Goal: Transaction & Acquisition: Purchase product/service

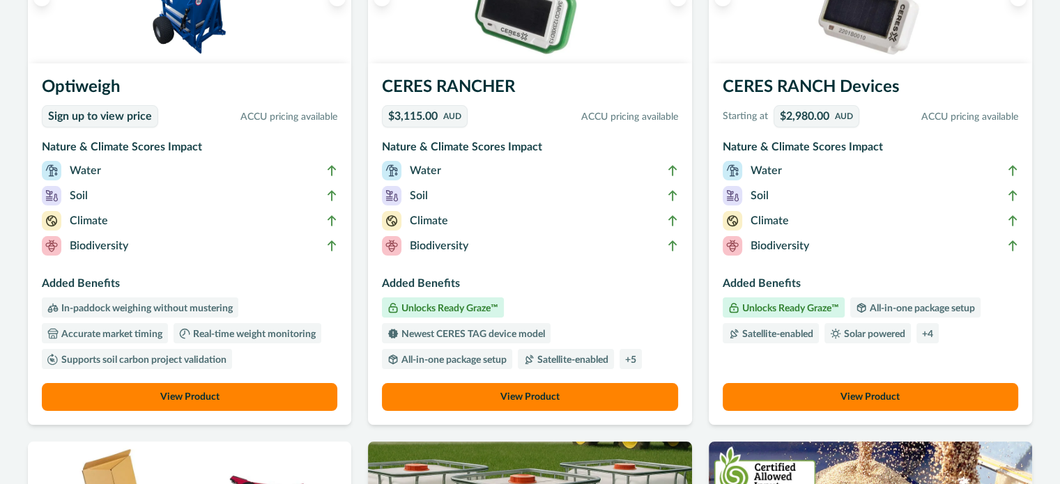
scroll to position [218, 0]
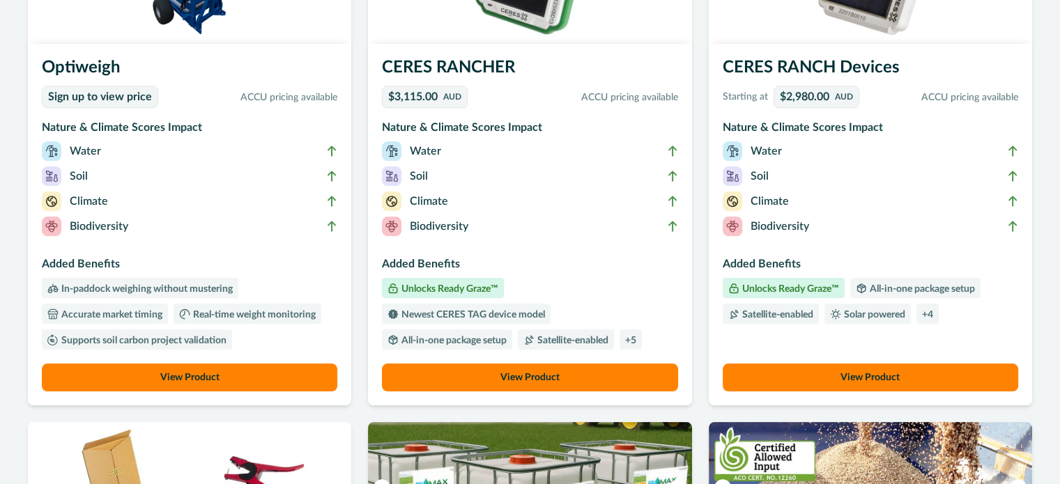
click at [635, 341] on p "+ 5" at bounding box center [630, 341] width 11 height 10
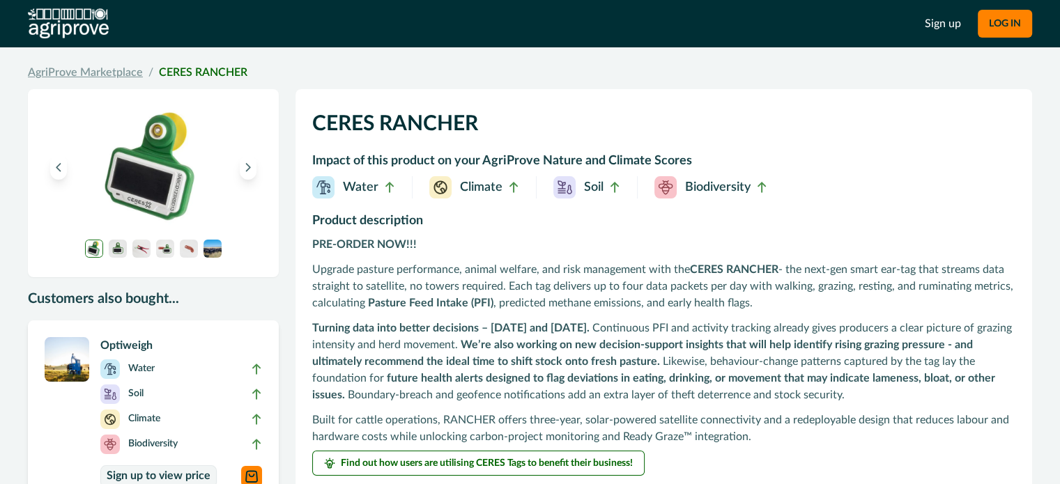
click at [86, 69] on link "AgriProve Marketplace" at bounding box center [85, 72] width 115 height 17
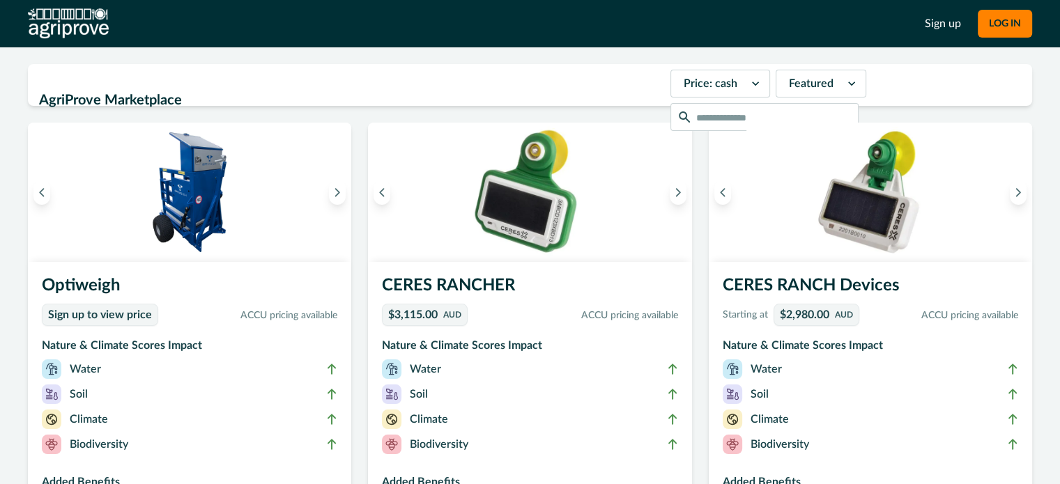
click at [887, 202] on img at bounding box center [870, 192] width 323 height 139
click at [1015, 194] on icon "Next image" at bounding box center [1018, 192] width 10 height 10
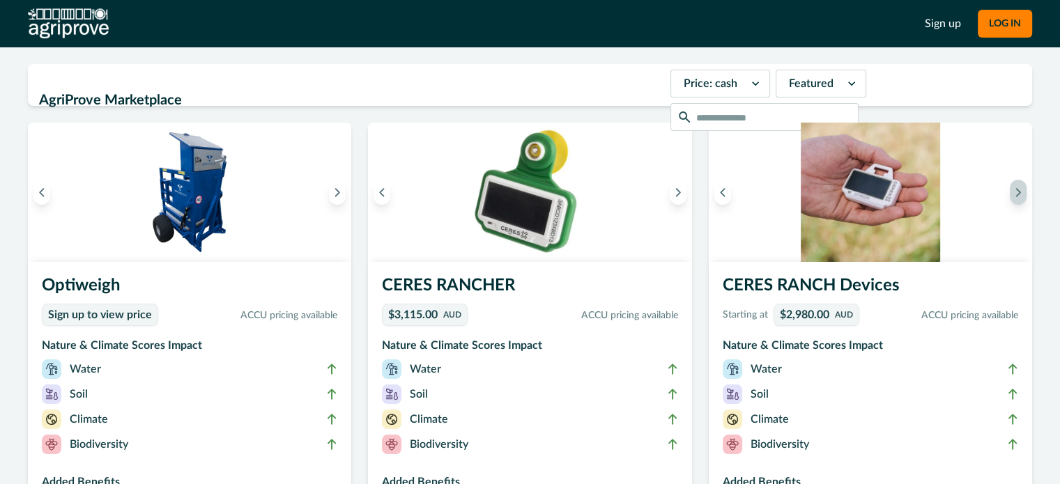
click at [1015, 194] on icon "Next image" at bounding box center [1018, 192] width 10 height 10
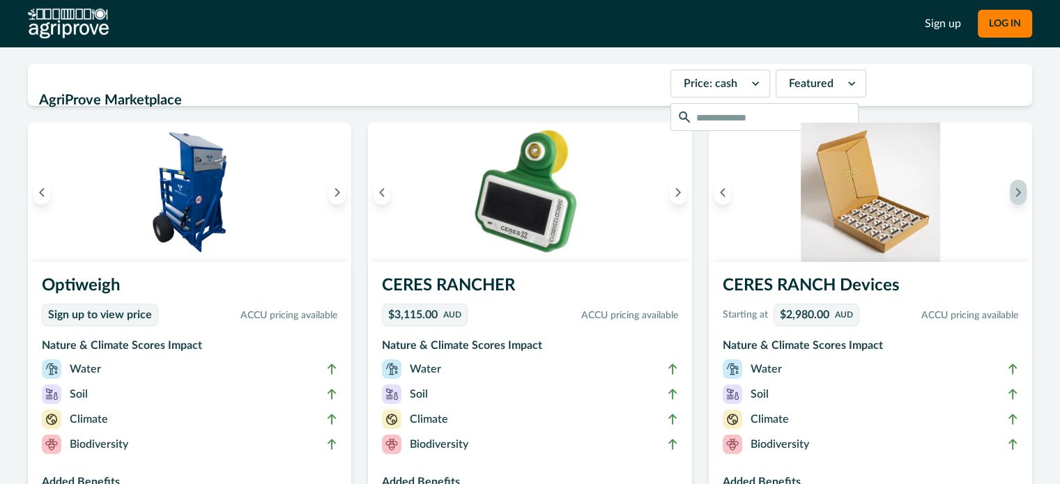
click at [1015, 194] on icon "Next image" at bounding box center [1018, 192] width 10 height 10
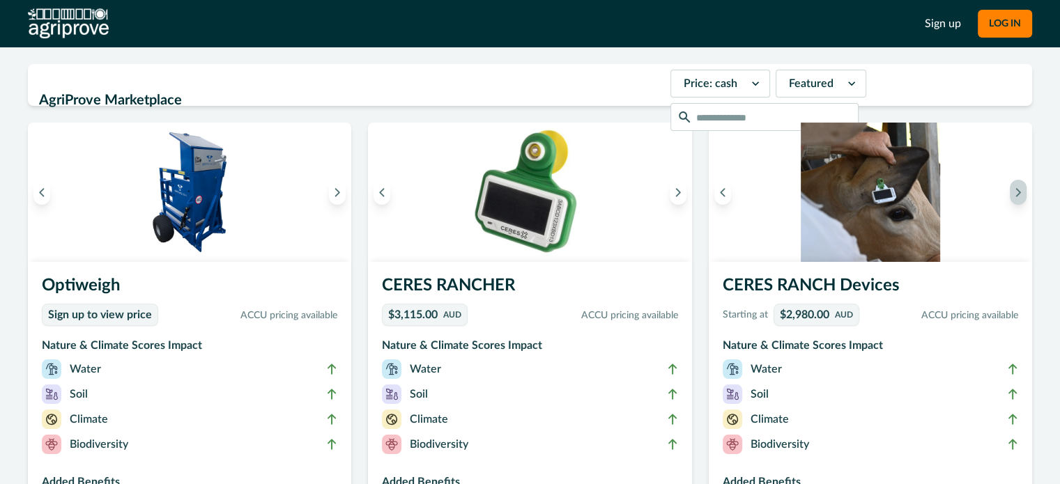
click at [1015, 194] on icon "Next image" at bounding box center [1018, 192] width 10 height 10
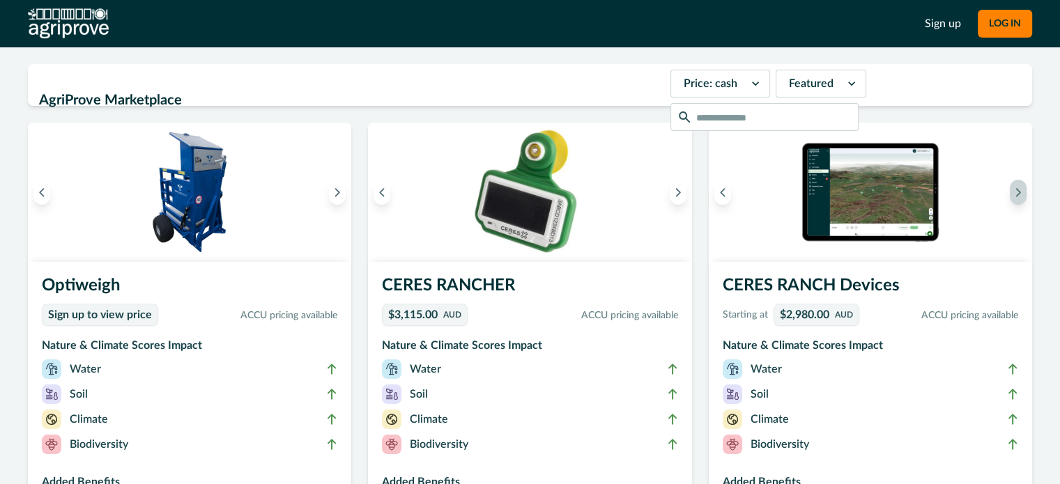
click at [1015, 192] on icon "Next image" at bounding box center [1018, 192] width 10 height 10
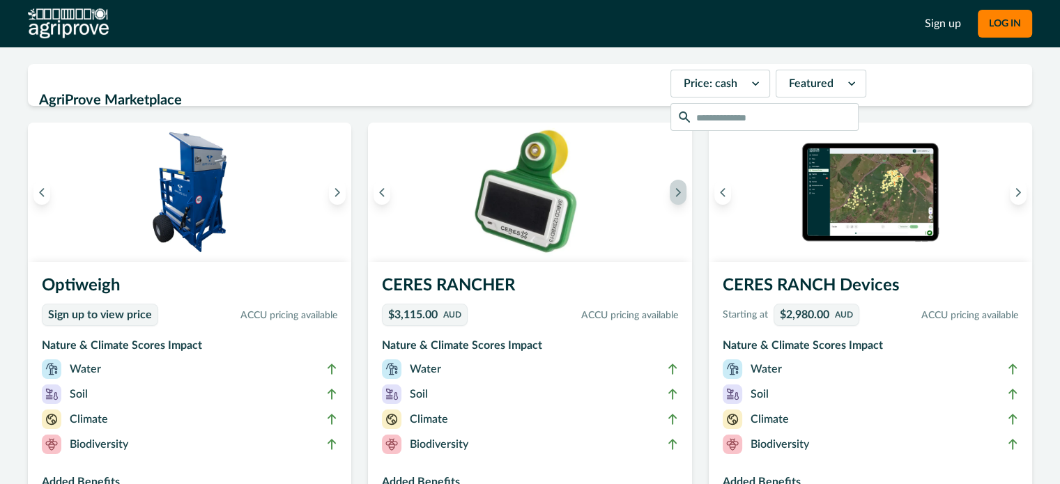
click at [679, 192] on icon "Next image" at bounding box center [677, 193] width 3 height 8
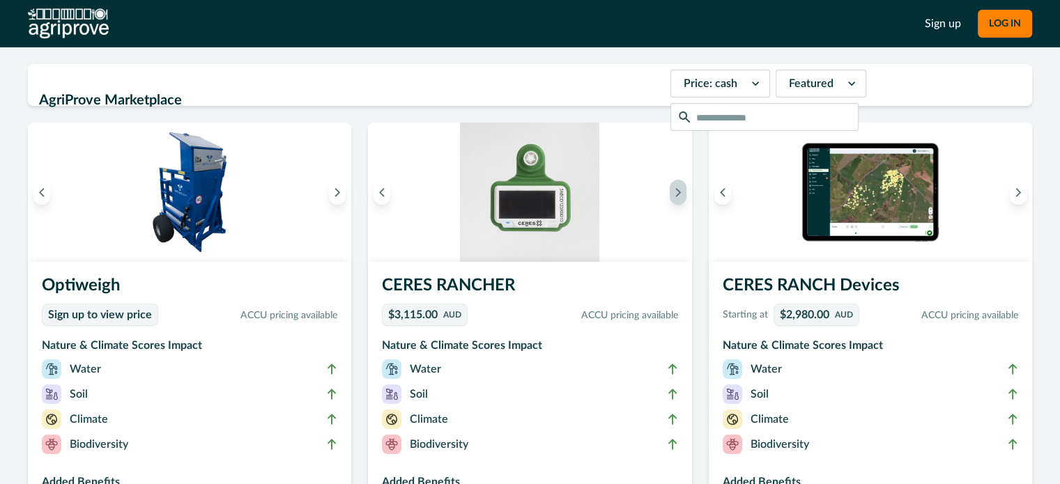
click at [679, 192] on icon "Next image" at bounding box center [677, 193] width 3 height 8
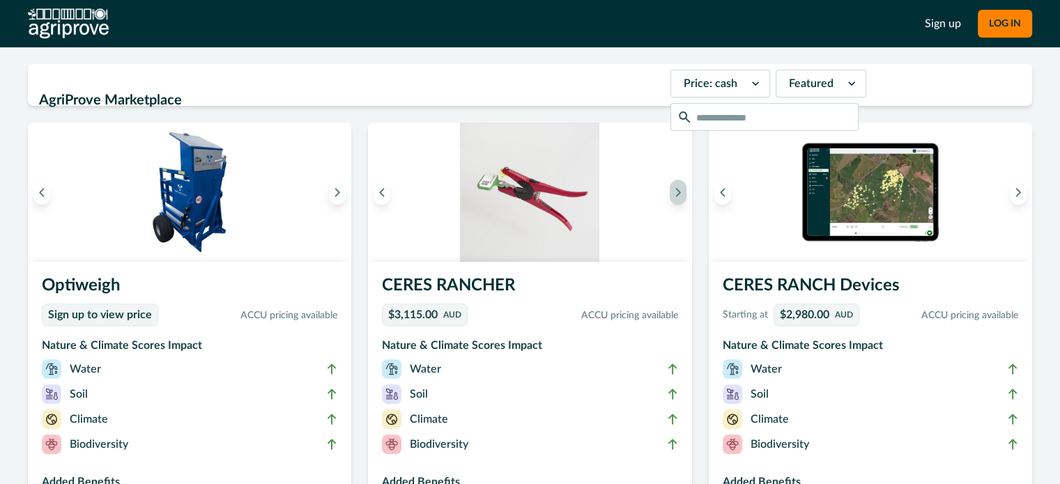
click at [679, 192] on icon "Next image" at bounding box center [677, 193] width 3 height 8
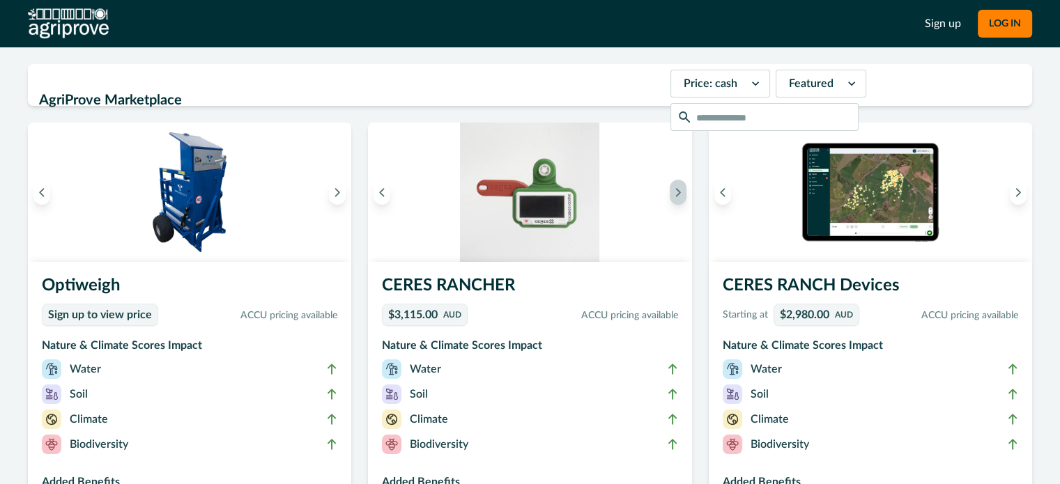
click at [679, 192] on icon "Next image" at bounding box center [677, 193] width 3 height 8
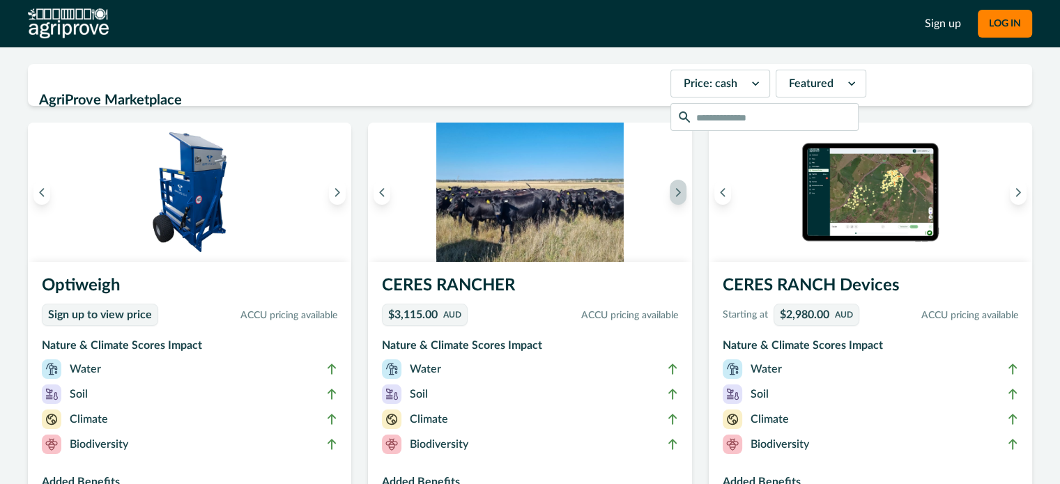
click at [679, 192] on icon "Next image" at bounding box center [677, 193] width 3 height 8
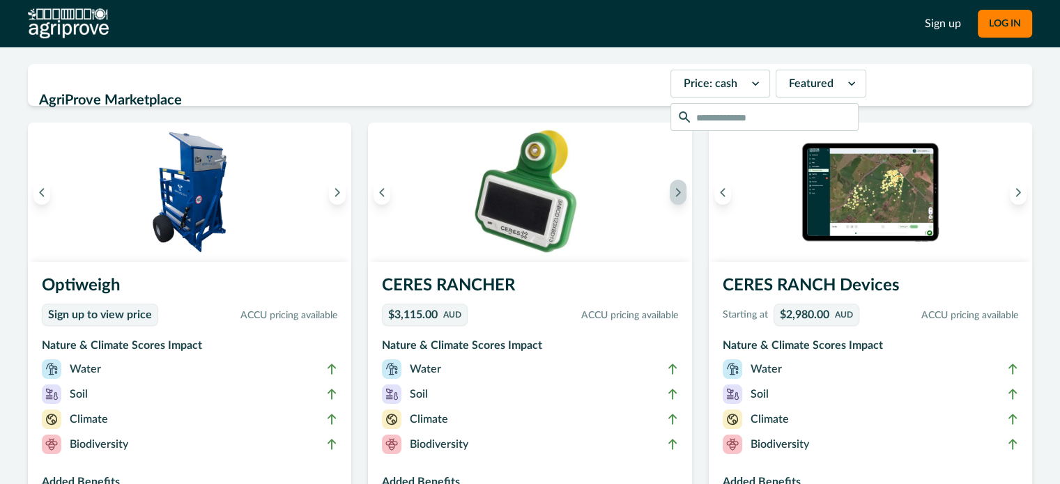
click at [679, 192] on icon "Next image" at bounding box center [677, 193] width 3 height 8
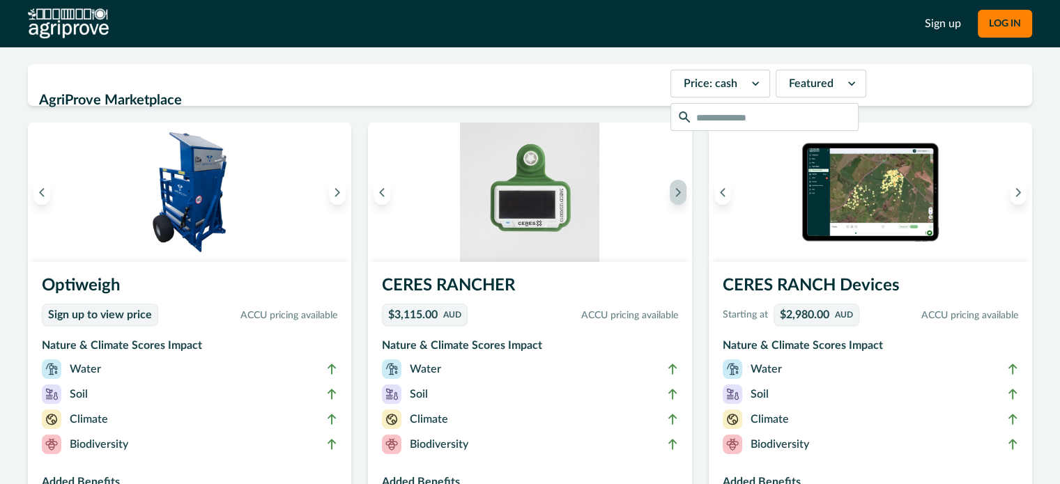
click at [679, 192] on icon "Next image" at bounding box center [677, 193] width 3 height 8
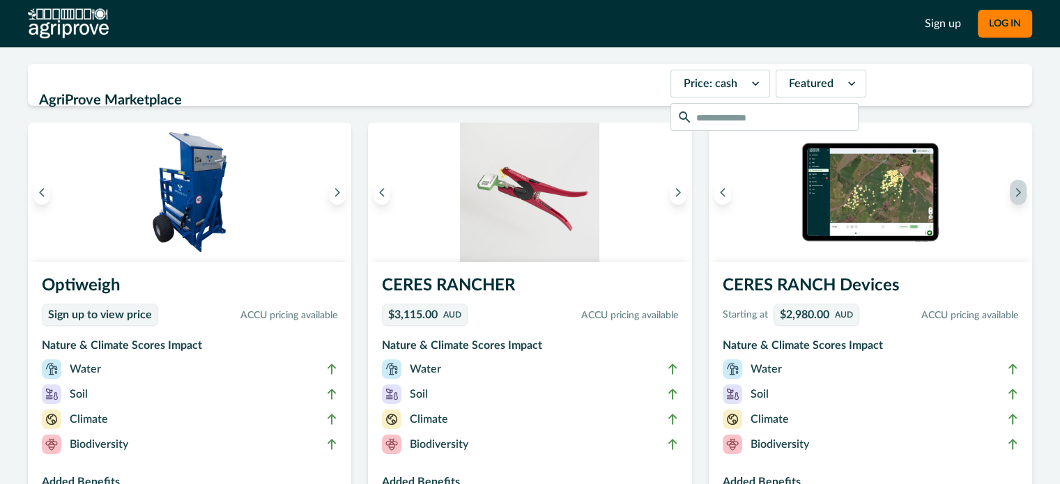
click at [1016, 191] on icon "Next image" at bounding box center [1018, 192] width 10 height 10
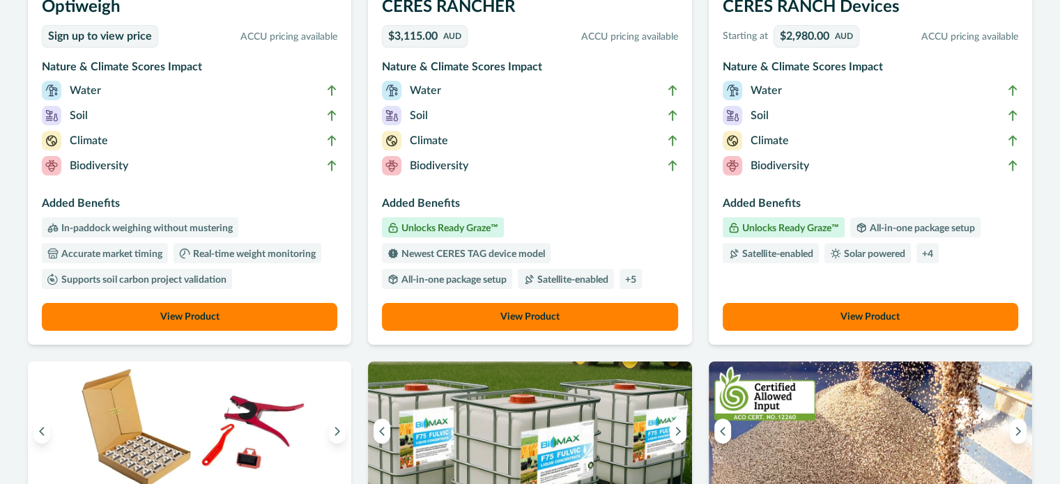
click at [854, 314] on button "View Product" at bounding box center [869, 317] width 295 height 28
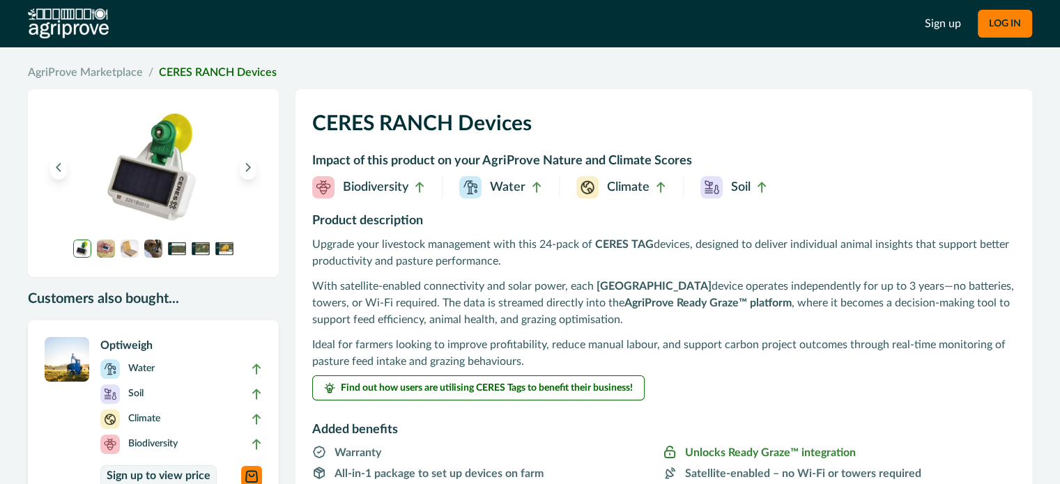
click at [490, 186] on p "Water" at bounding box center [508, 187] width 36 height 19
click at [396, 185] on p "Biodiversity" at bounding box center [375, 187] width 65 height 19
click at [647, 183] on p "Climate" at bounding box center [628, 187] width 42 height 19
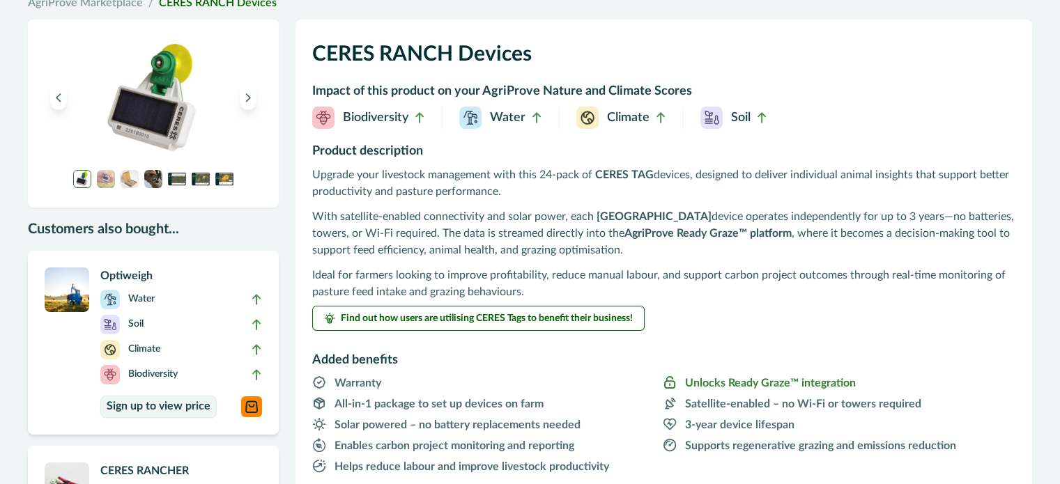
click at [104, 182] on img at bounding box center [106, 179] width 18 height 18
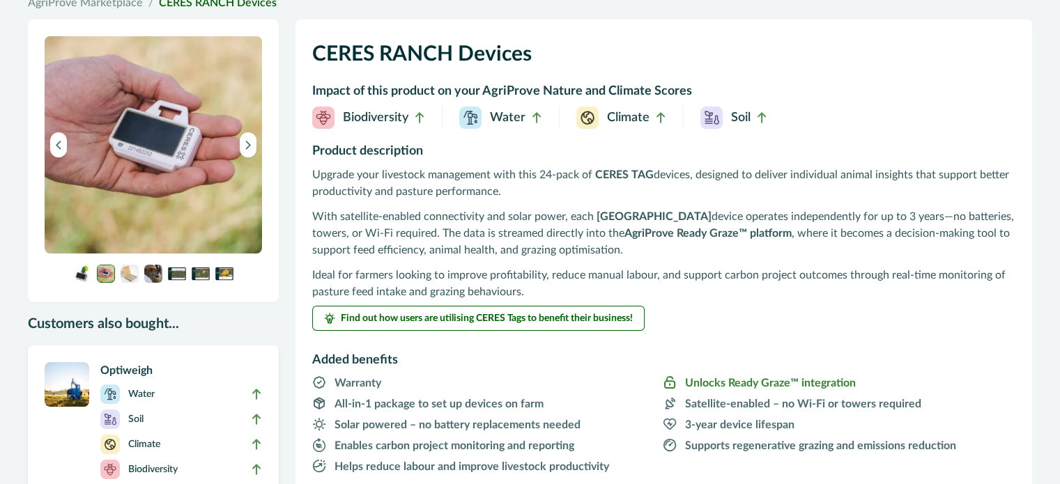
click at [131, 274] on img at bounding box center [130, 274] width 18 height 18
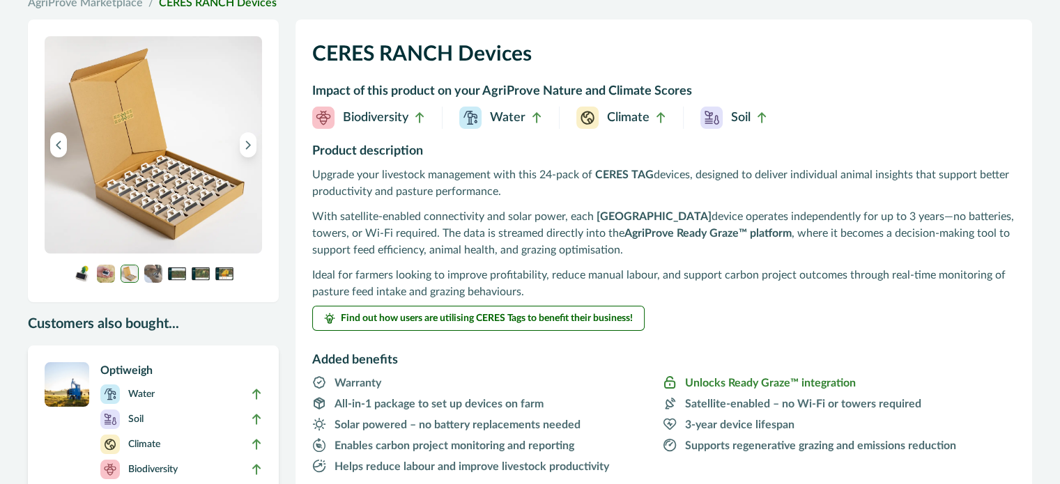
click at [149, 275] on img at bounding box center [153, 274] width 18 height 18
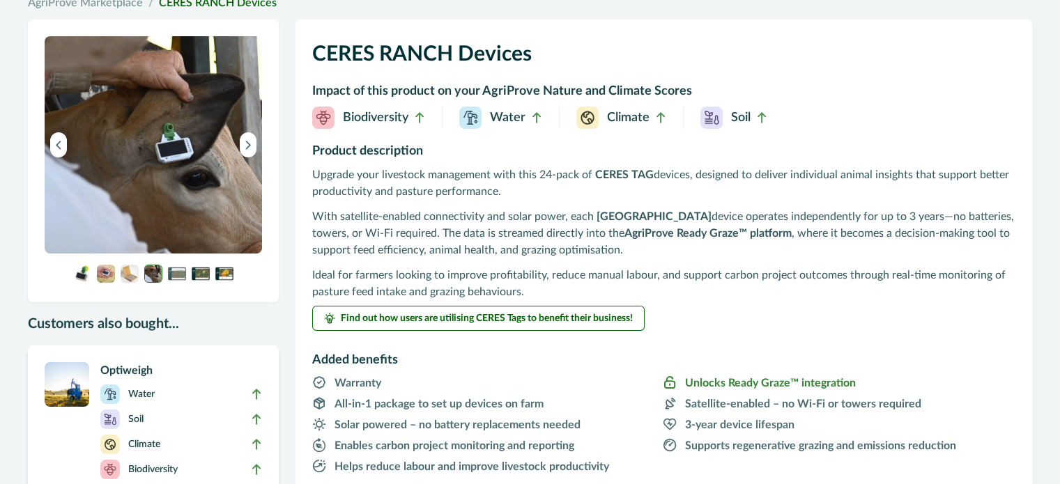
click at [175, 276] on img at bounding box center [177, 274] width 18 height 18
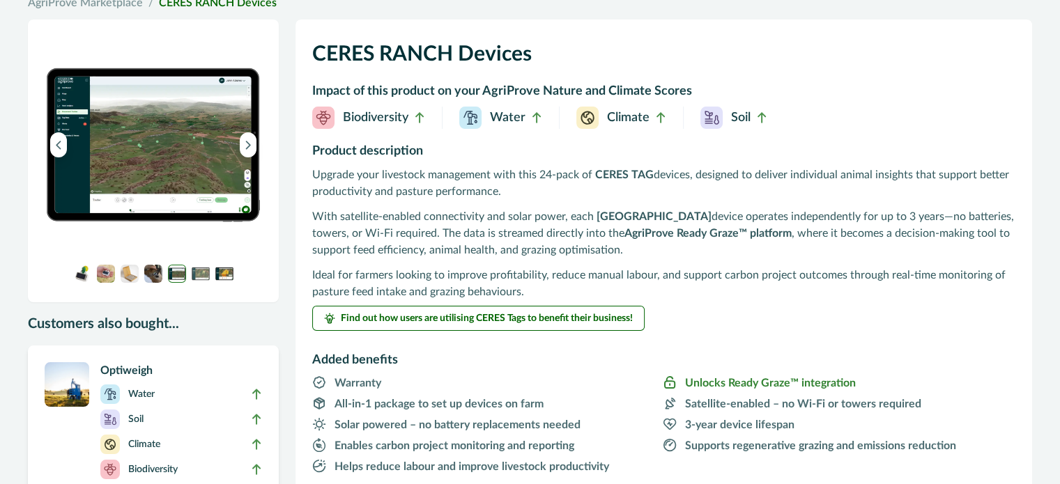
click at [192, 276] on img at bounding box center [201, 274] width 18 height 18
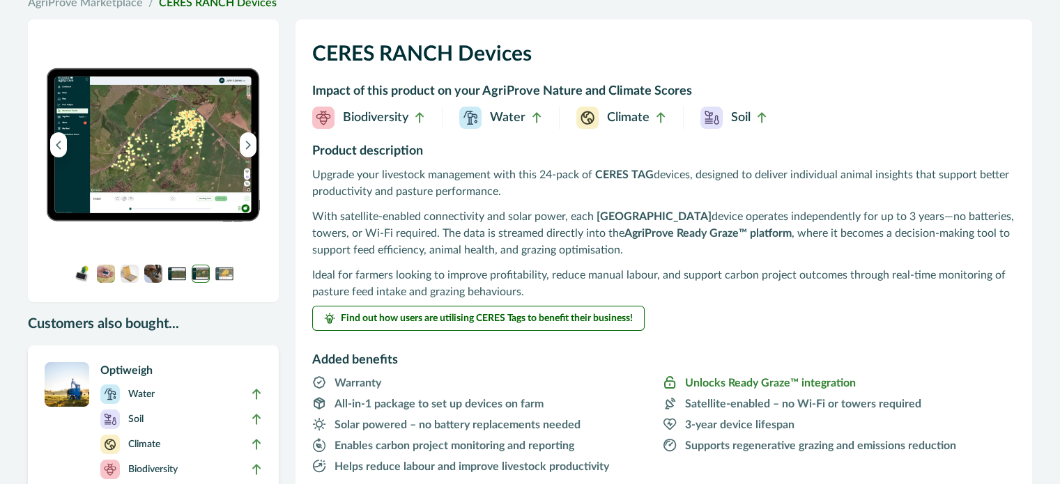
click at [219, 276] on img at bounding box center [224, 274] width 18 height 18
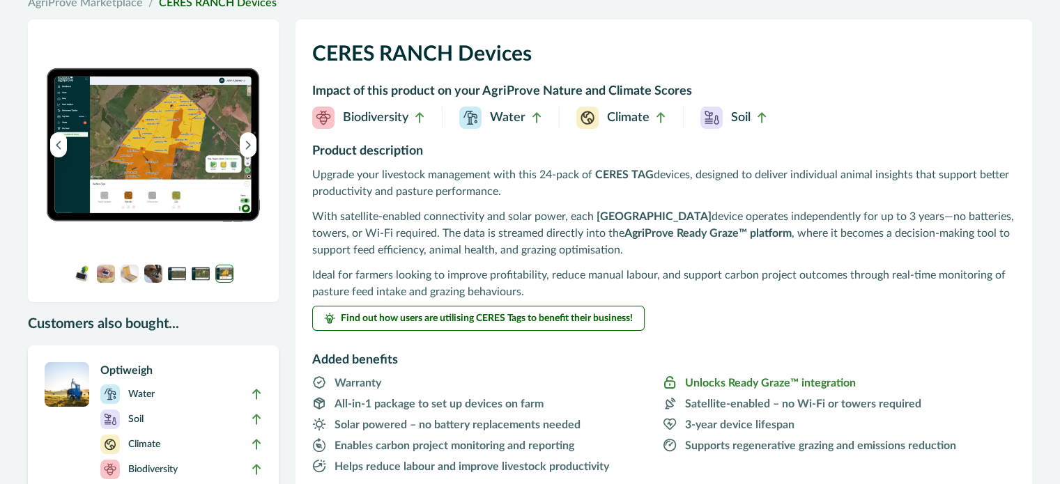
click at [184, 186] on img at bounding box center [153, 144] width 217 height 217
click at [65, 141] on button "Previous image" at bounding box center [58, 144] width 17 height 25
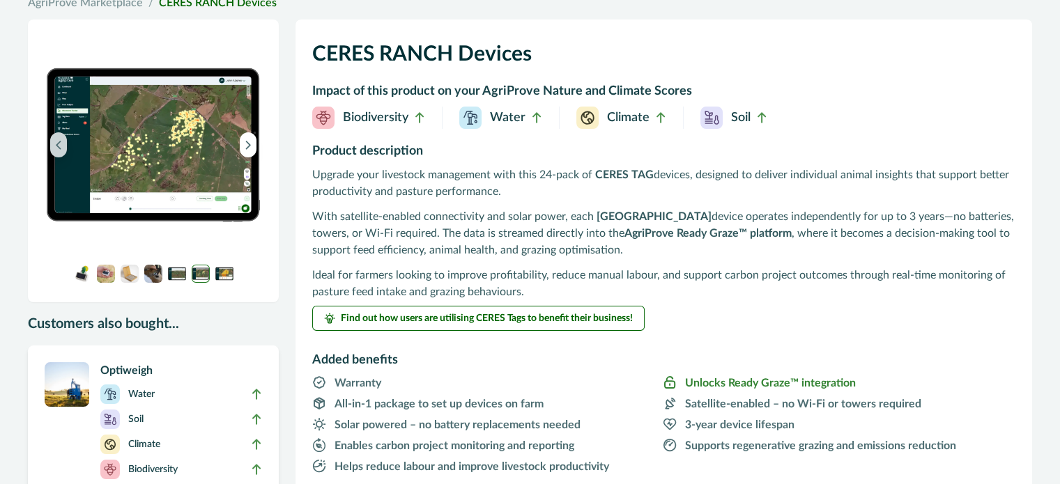
click at [65, 144] on button "Previous image" at bounding box center [58, 144] width 17 height 25
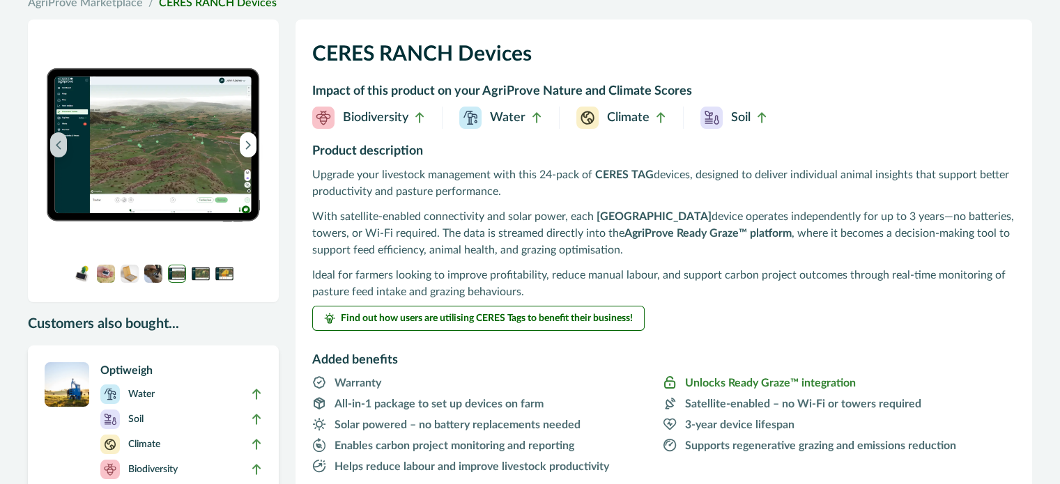
click at [65, 144] on button "Previous image" at bounding box center [58, 144] width 17 height 25
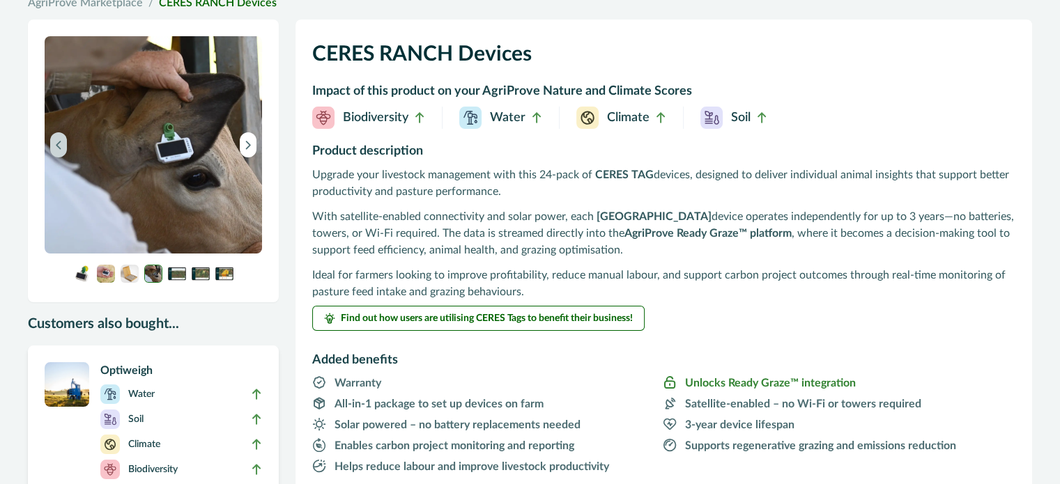
click at [65, 144] on button "Previous image" at bounding box center [58, 144] width 17 height 25
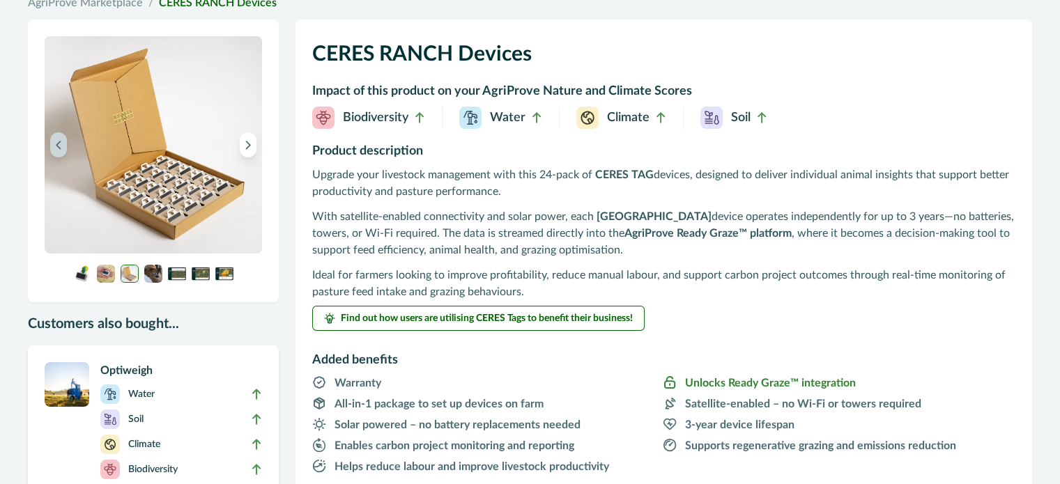
click at [62, 144] on icon "Previous image" at bounding box center [59, 145] width 10 height 10
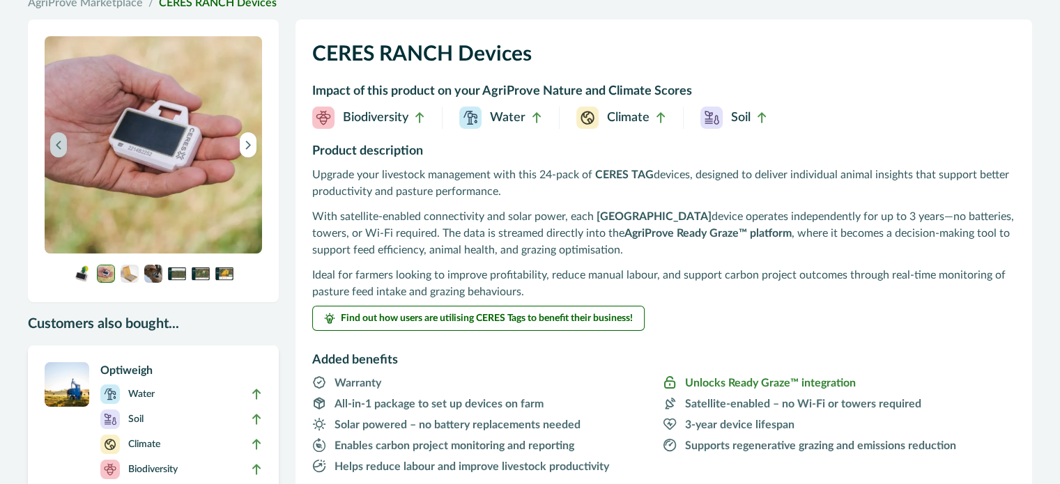
click at [62, 144] on icon "Previous image" at bounding box center [59, 145] width 10 height 10
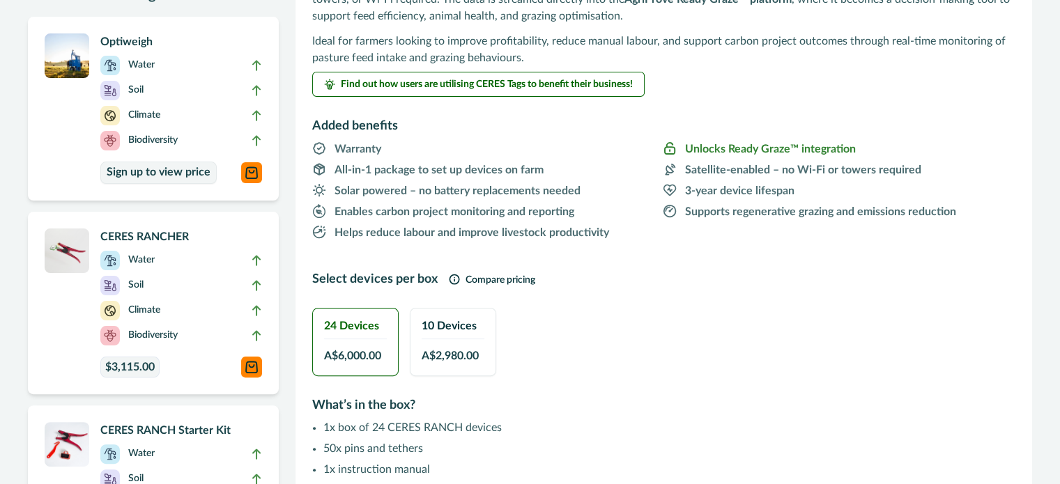
scroll to position [418, 0]
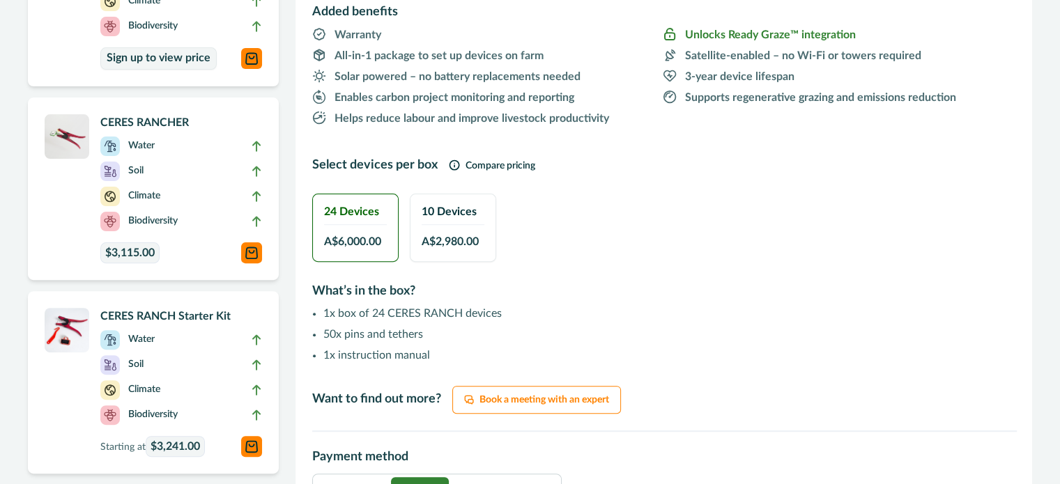
click at [461, 231] on div "10 Devices A$ 2,980.00" at bounding box center [452, 227] width 85 height 67
click at [368, 231] on div "24 Devices A$ 6,000.00" at bounding box center [355, 227] width 85 height 67
click at [438, 231] on div "10 Devices A$ 2,980.00" at bounding box center [452, 227] width 85 height 67
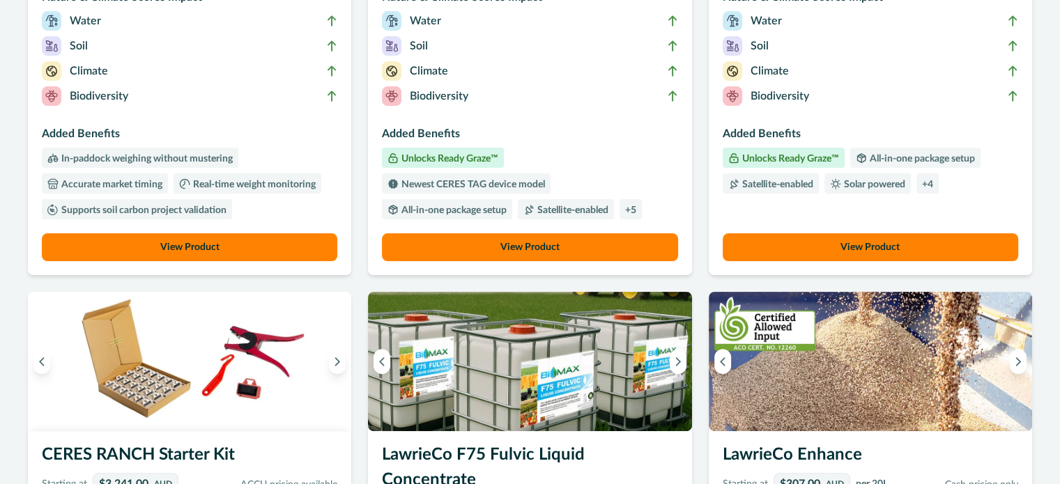
click at [580, 253] on button "View Product" at bounding box center [529, 247] width 295 height 28
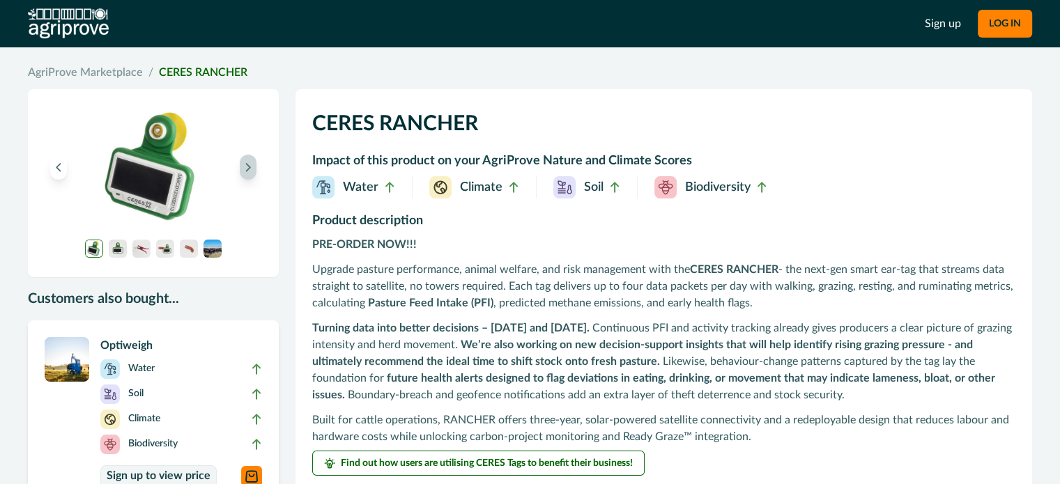
click at [245, 169] on icon "Next image" at bounding box center [248, 167] width 10 height 10
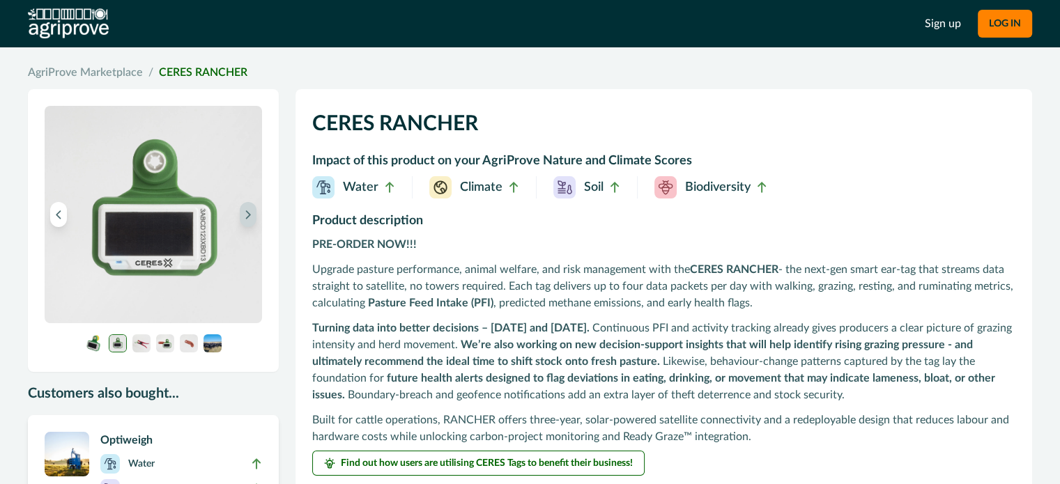
click at [245, 169] on img at bounding box center [153, 214] width 217 height 217
click at [246, 208] on button "Next image" at bounding box center [248, 214] width 17 height 25
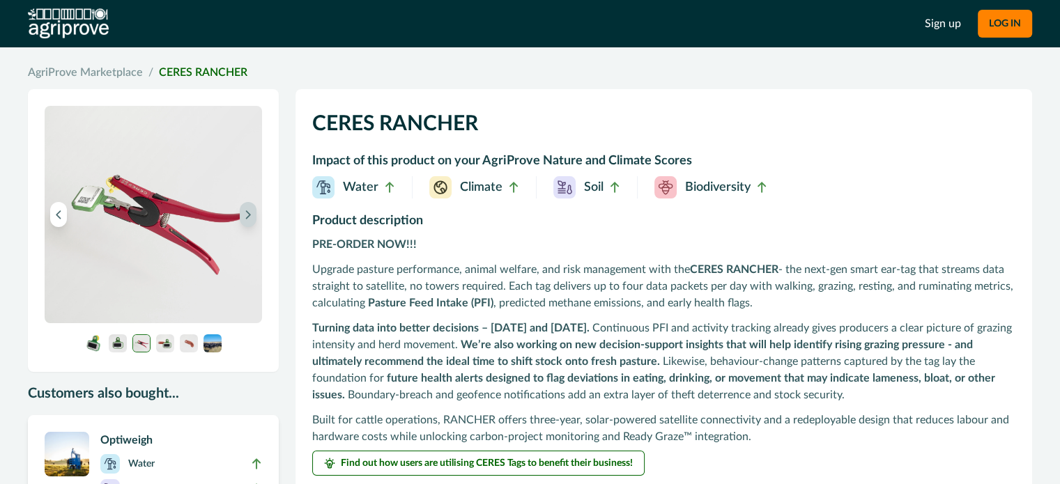
click at [249, 217] on icon "Next image" at bounding box center [248, 215] width 10 height 10
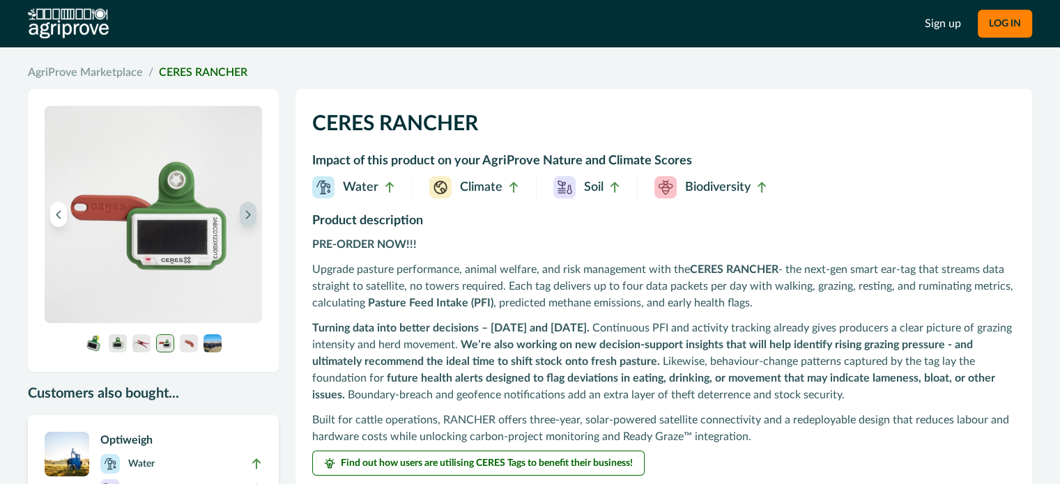
click at [249, 217] on icon "Next image" at bounding box center [248, 215] width 10 height 10
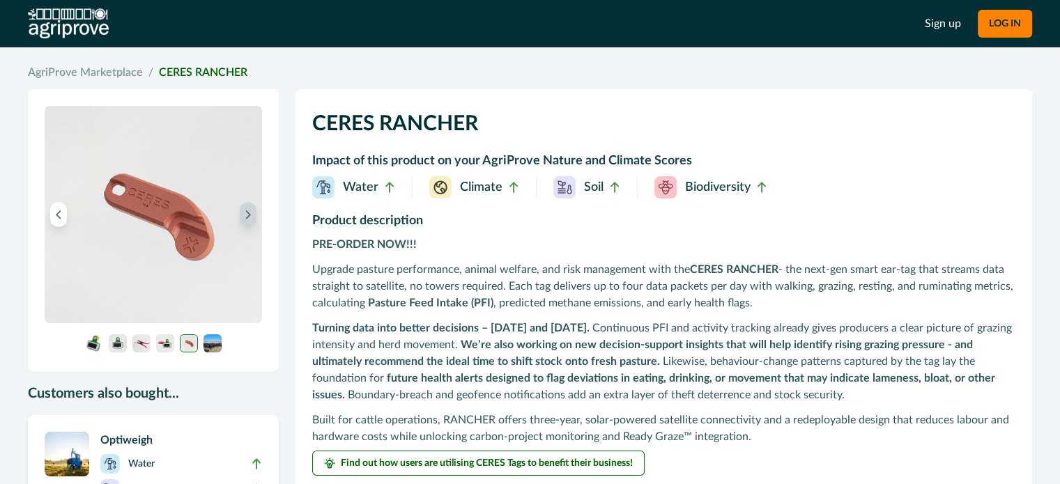
click at [249, 217] on icon "Next image" at bounding box center [248, 215] width 10 height 10
click at [249, 217] on img at bounding box center [153, 214] width 217 height 217
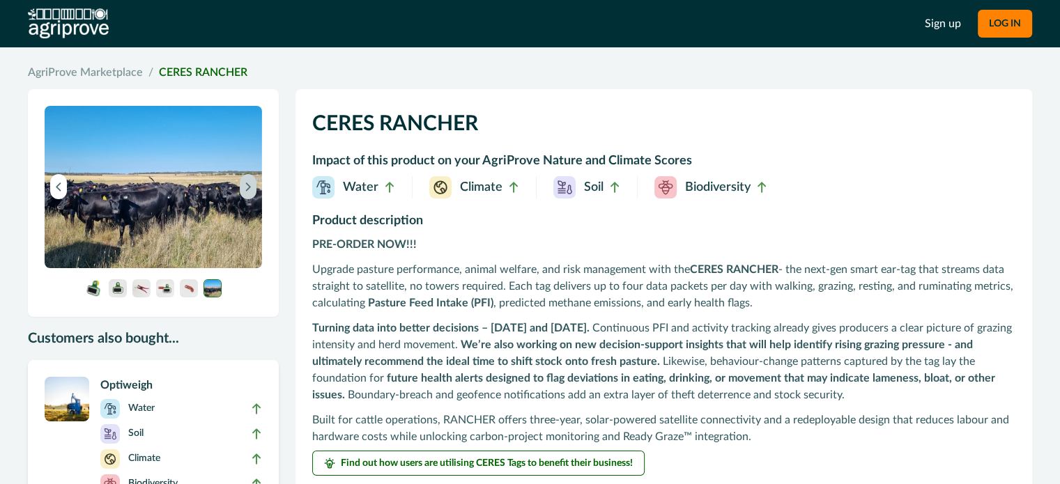
click at [245, 190] on icon "Next image" at bounding box center [248, 187] width 10 height 10
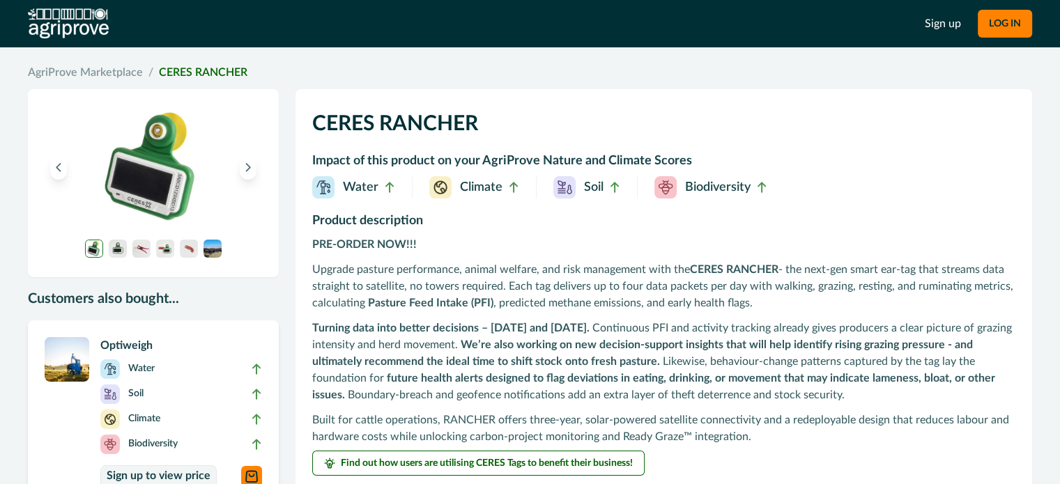
click at [54, 20] on img at bounding box center [68, 23] width 81 height 31
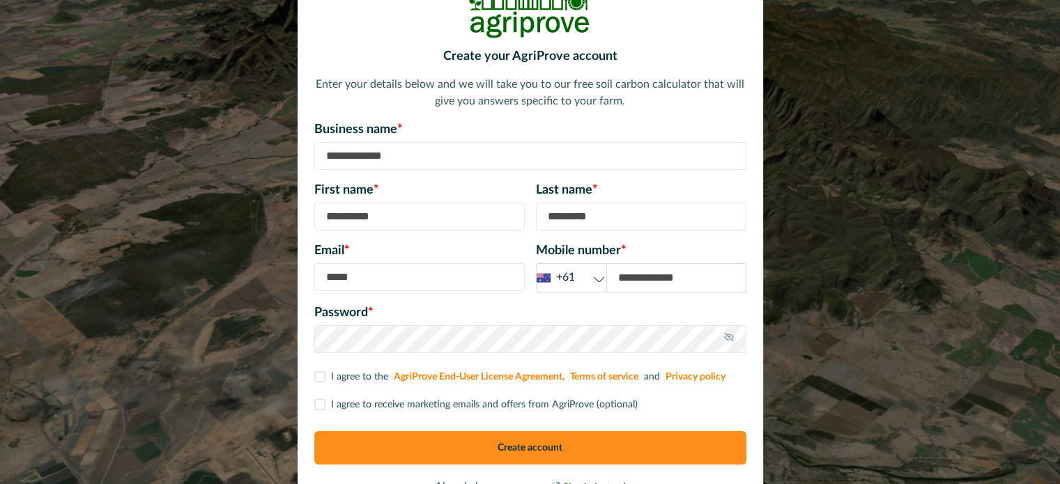
scroll to position [121, 0]
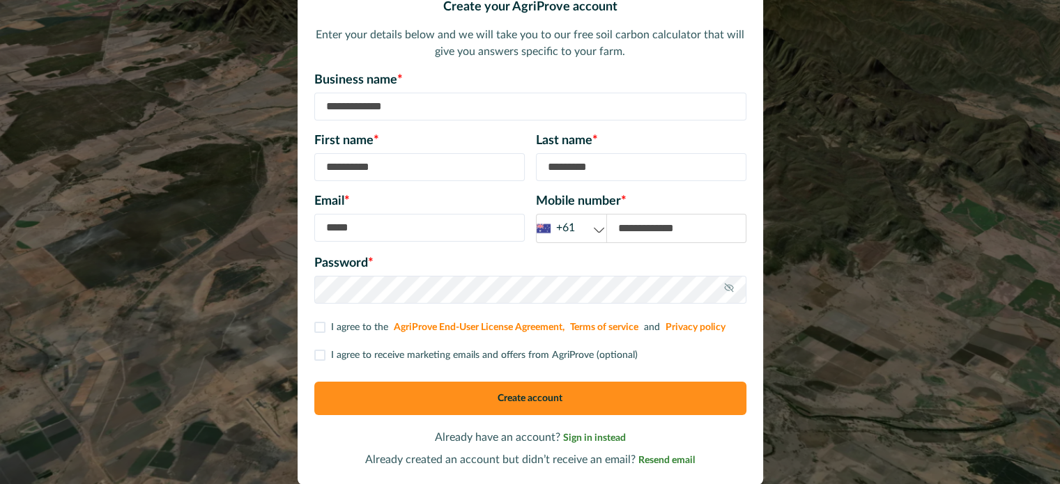
click at [586, 235] on div "+61" at bounding box center [571, 227] width 70 height 17
click at [587, 231] on div "+61" at bounding box center [571, 227] width 70 height 17
click at [580, 231] on div "+61" at bounding box center [571, 227] width 70 height 17
